Goal: Information Seeking & Learning: Learn about a topic

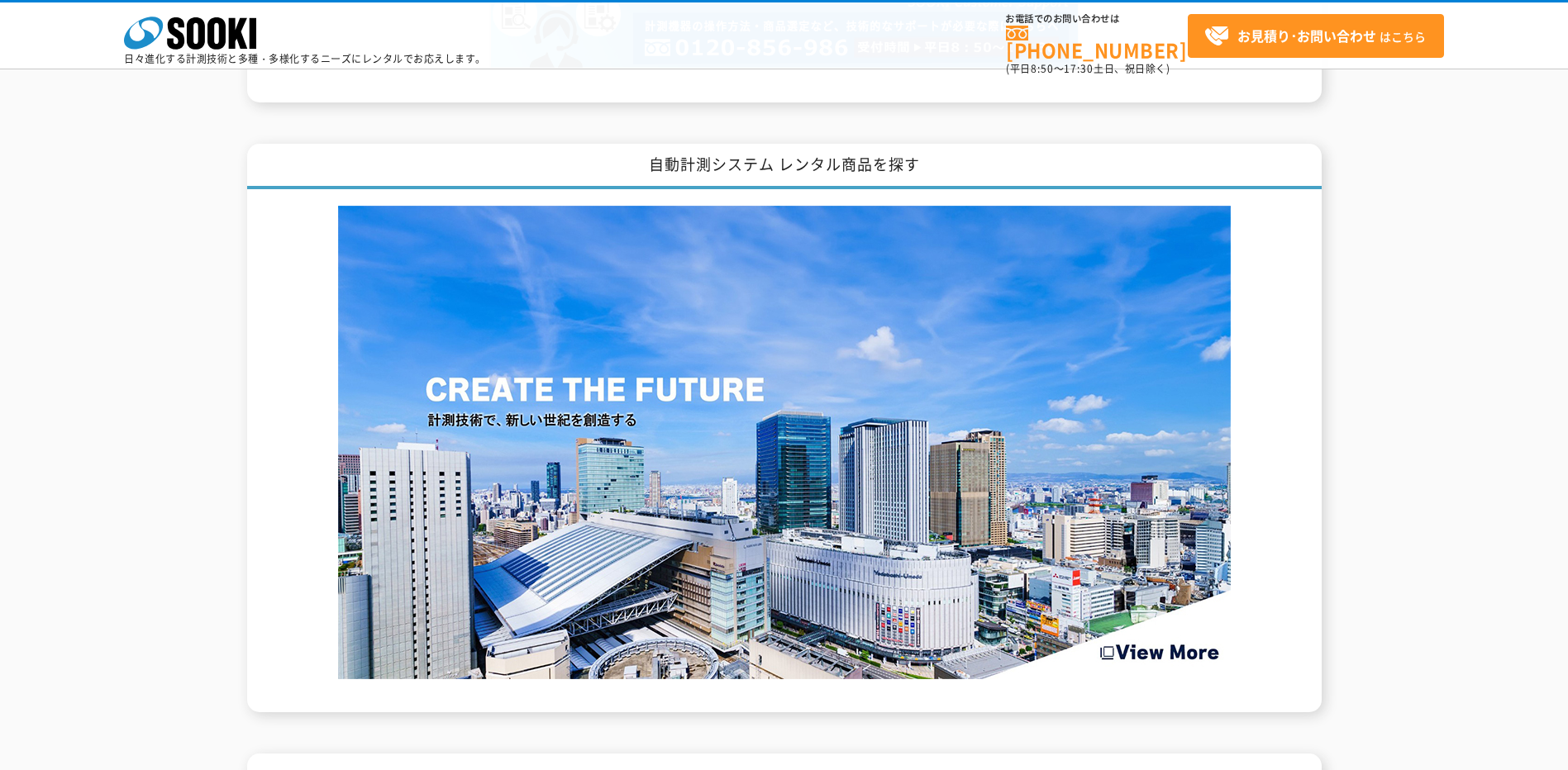
scroll to position [2809, 0]
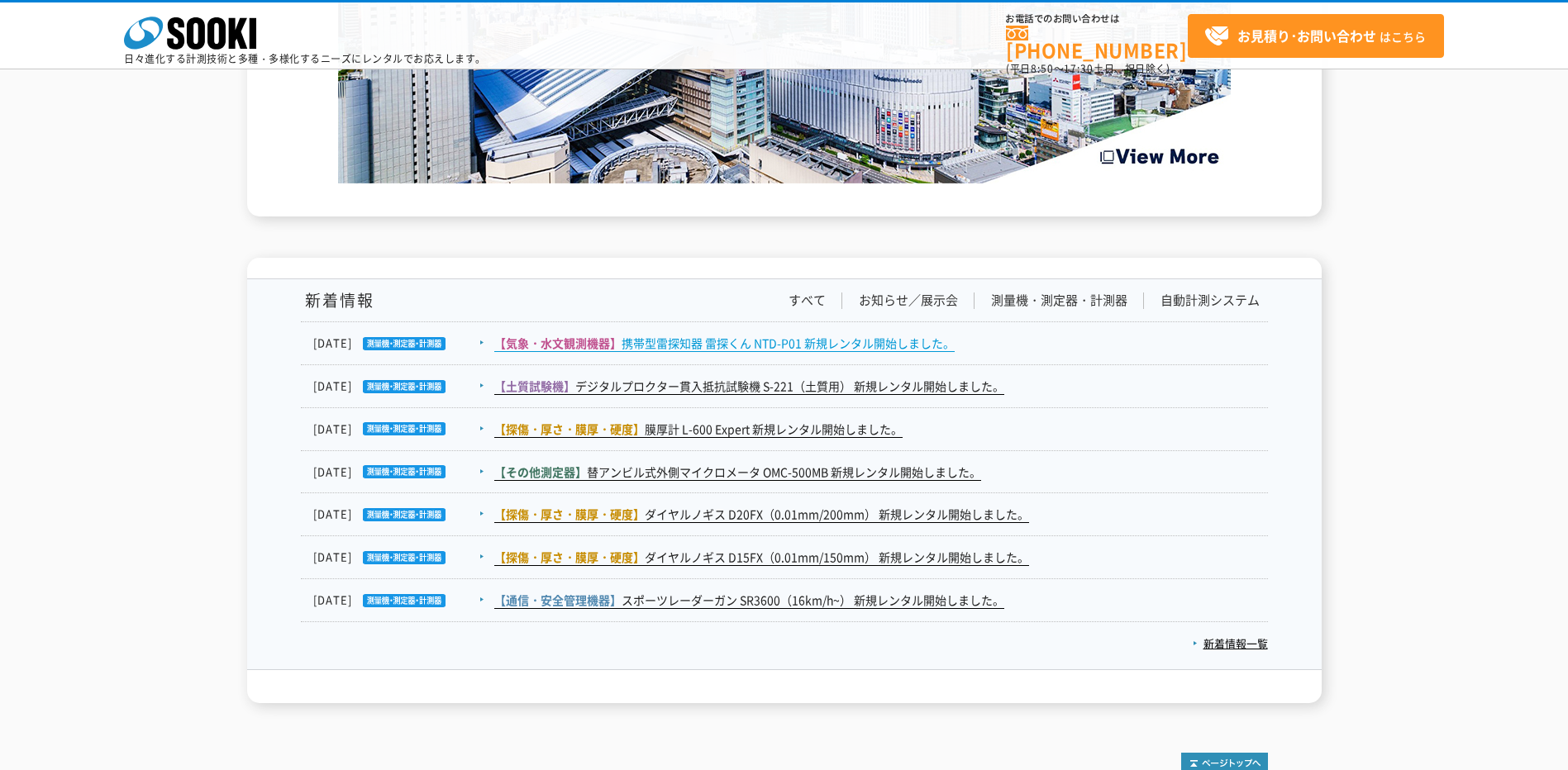
click at [756, 348] on link "【気象・水文観測機器】 携帯型雷探知器 雷探くん NTD-P01 新規レンタル開始しました。" at bounding box center [724, 343] width 460 height 17
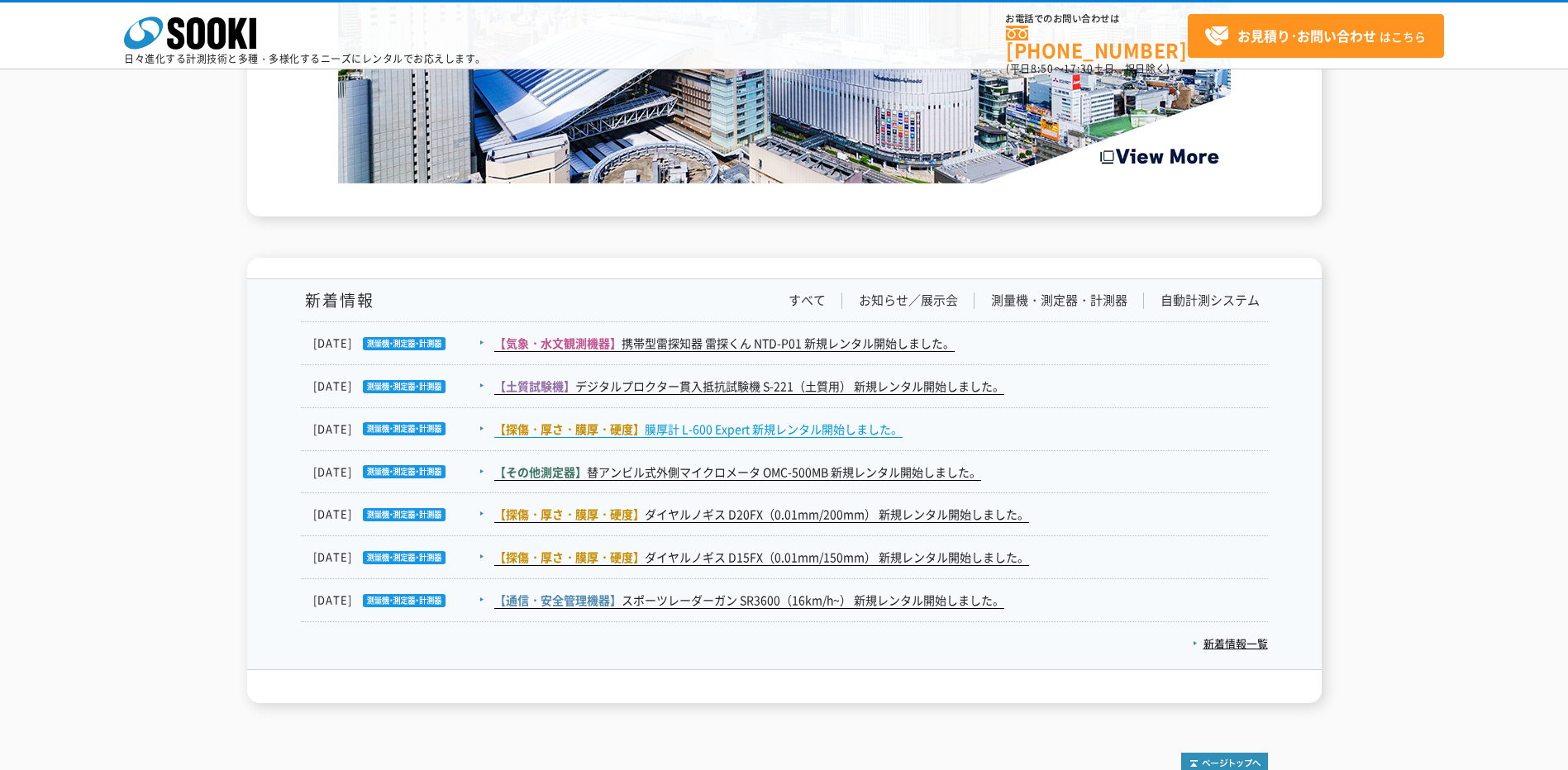
click at [741, 426] on link "【探傷・厚さ・膜厚・硬度】 膜厚計 L-600 Expert 新規レンタル開始しました。" at bounding box center [699, 429] width 408 height 17
